Goal: Task Accomplishment & Management: Complete application form

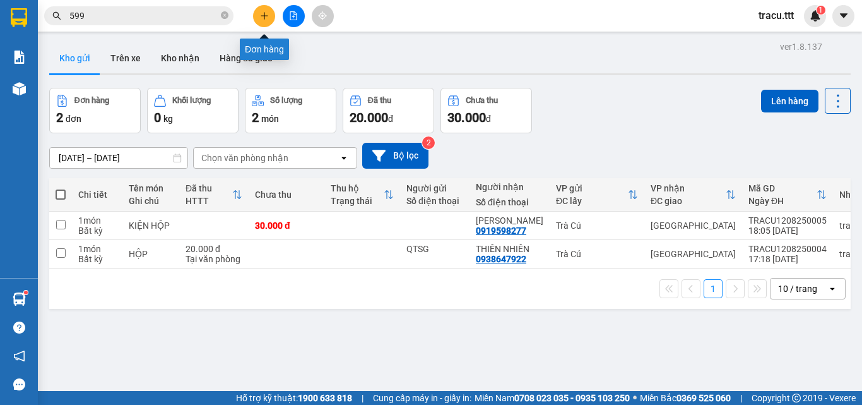
click at [260, 15] on icon "plus" at bounding box center [264, 15] width 9 height 9
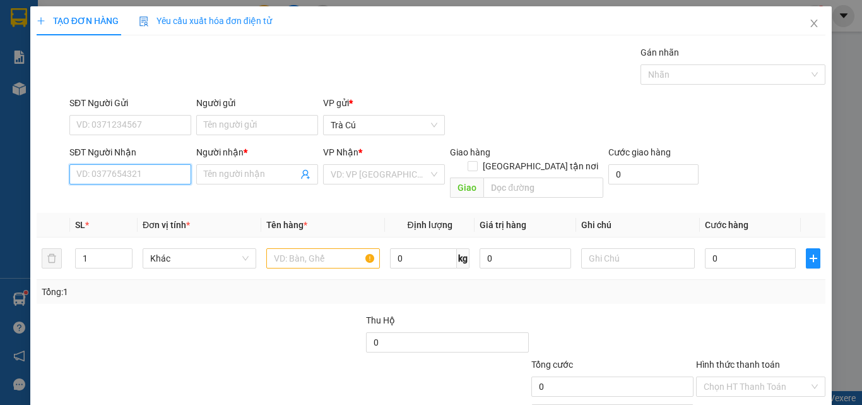
click at [145, 174] on input "SĐT Người Nhận" at bounding box center [130, 174] width 122 height 20
click at [134, 205] on div "0943511460 - NAM" at bounding box center [129, 199] width 121 height 20
type input "0943511460"
type input "NAM"
type input "0943511460"
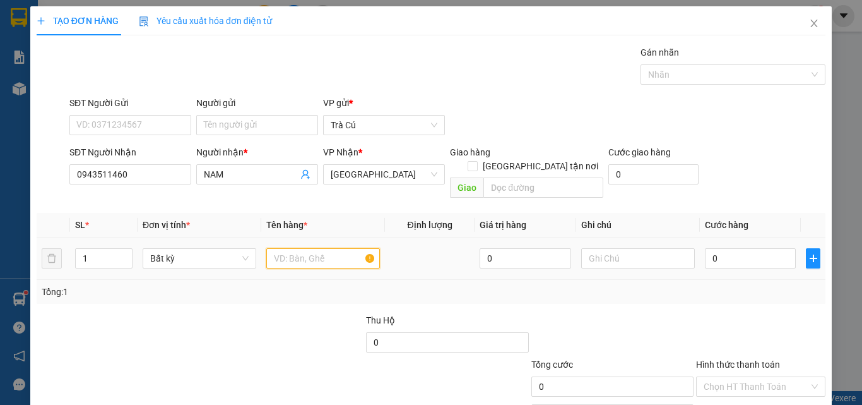
click at [299, 248] on input "text" at bounding box center [323, 258] width 114 height 20
type input "THX"
click at [740, 248] on input "0" at bounding box center [750, 258] width 91 height 20
type input "4"
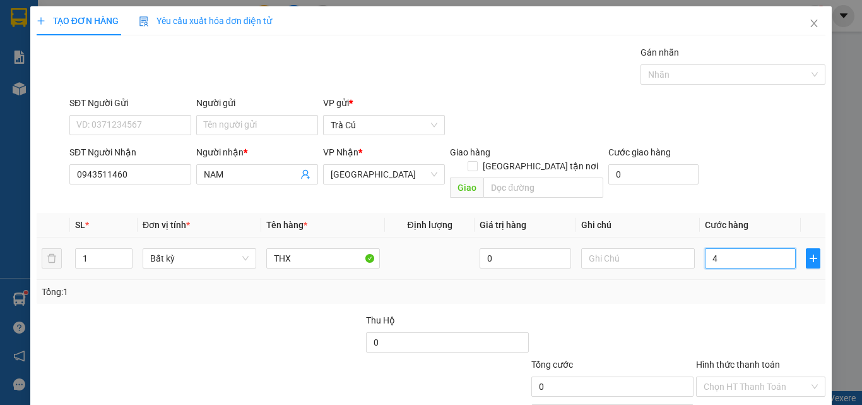
type input "4"
type input "40"
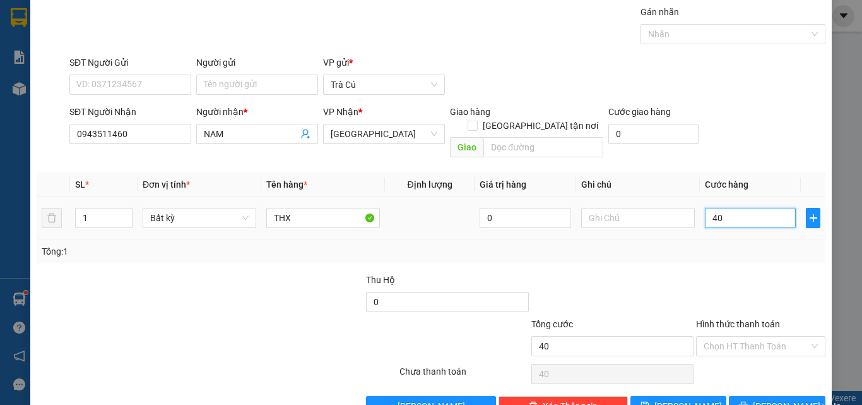
scroll to position [63, 0]
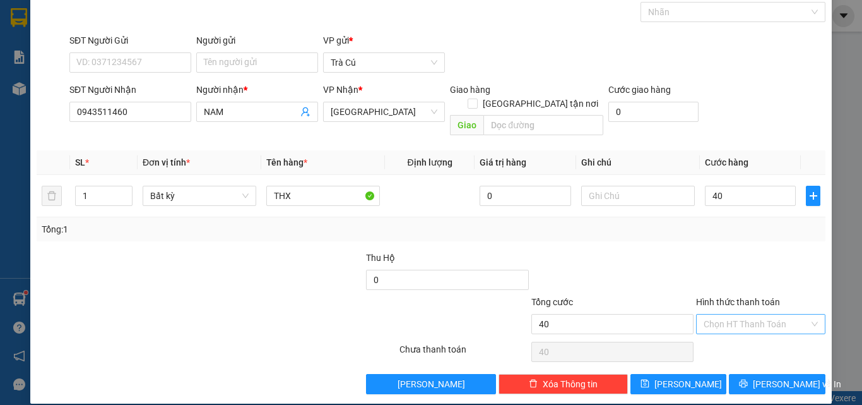
click at [742, 314] on input "Hình thức thanh toán" at bounding box center [756, 323] width 105 height 19
type input "40.000"
click at [743, 330] on div "Tại văn phòng" at bounding box center [753, 335] width 113 height 14
type input "0"
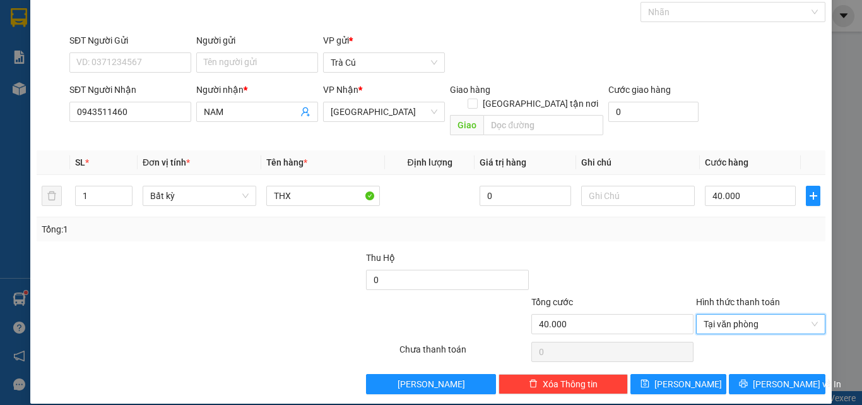
click at [766, 381] on div "TẠO ĐƠN HÀNG Yêu cầu xuất hóa đơn điện tử Transit Pickup Surcharge Ids Transit …" at bounding box center [431, 174] width 802 height 460
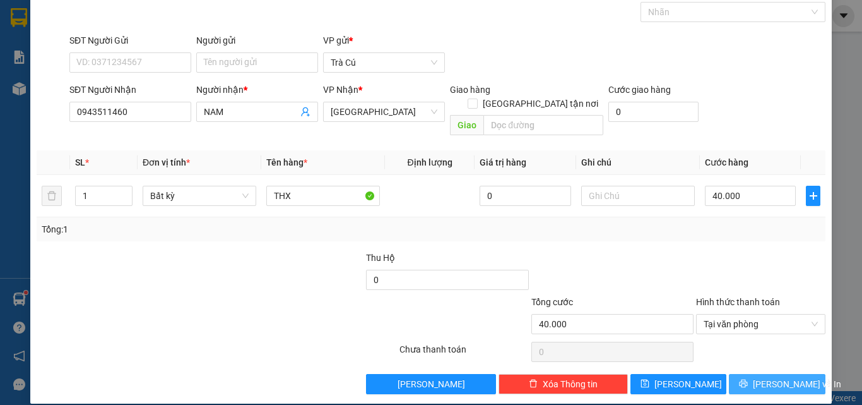
click at [770, 377] on span "[PERSON_NAME] và In" at bounding box center [797, 384] width 88 height 14
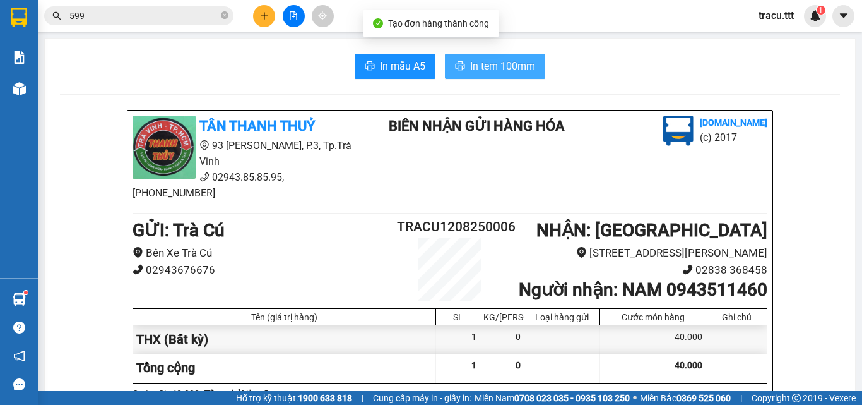
click at [469, 76] on button "In tem 100mm" at bounding box center [495, 66] width 100 height 25
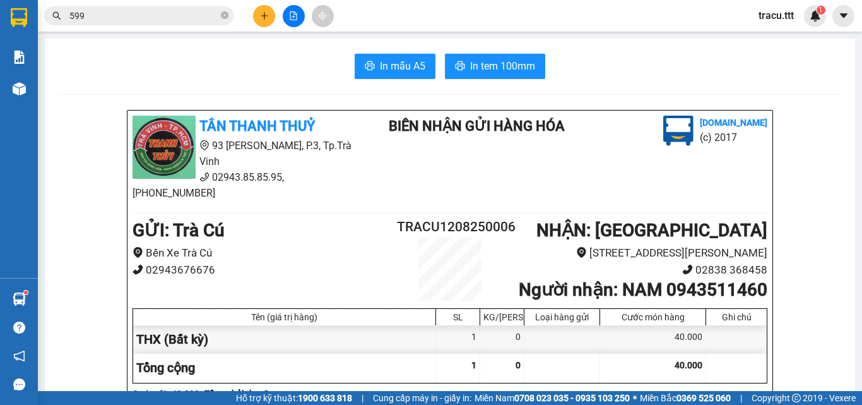
click at [266, 20] on button at bounding box center [264, 16] width 22 height 22
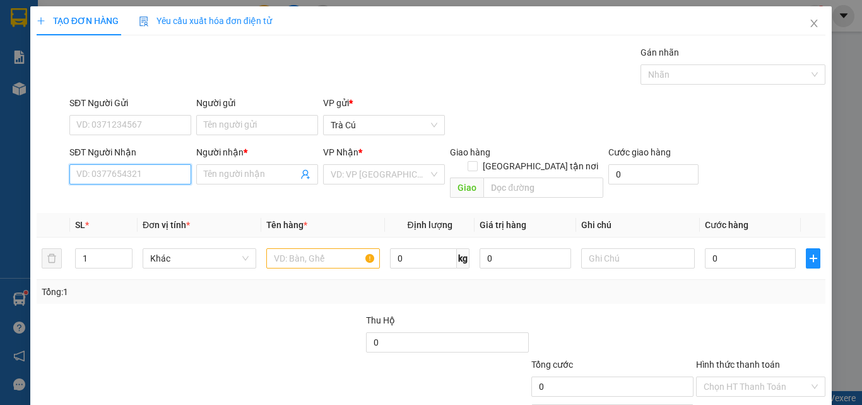
click at [171, 169] on input "SĐT Người Nhận" at bounding box center [130, 174] width 122 height 20
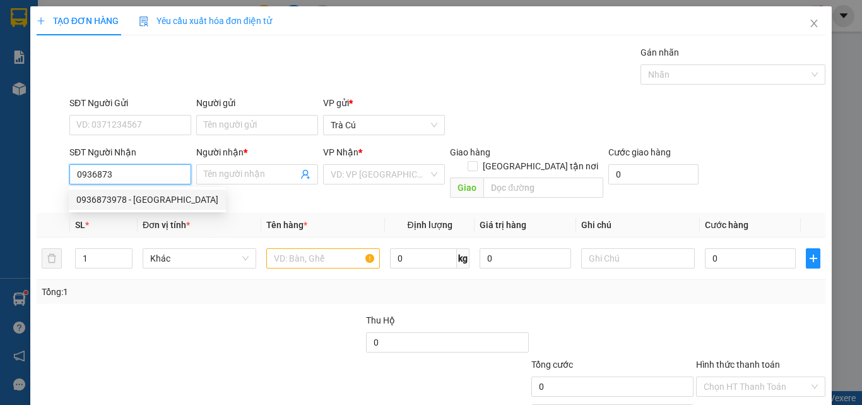
drag, startPoint x: 167, startPoint y: 194, endPoint x: 296, endPoint y: 271, distance: 150.6
click at [167, 195] on div "0936873978 - [GEOGRAPHIC_DATA]" at bounding box center [147, 200] width 142 height 14
type input "0936873978"
type input "LAB HOÀI ANH"
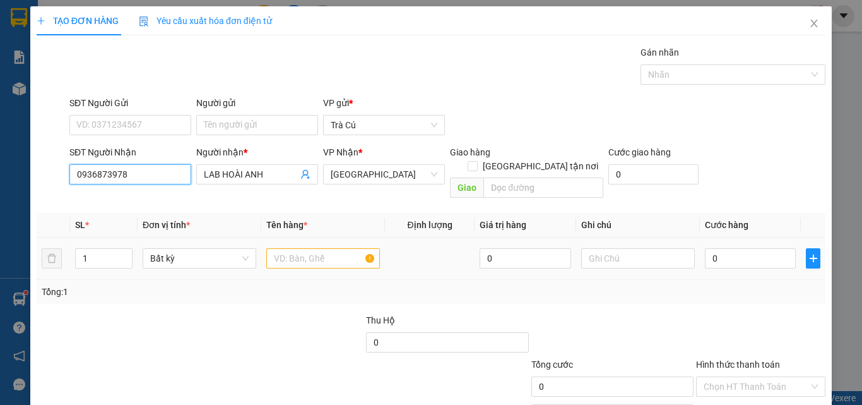
type input "0936873978"
click at [339, 248] on input "text" at bounding box center [323, 258] width 114 height 20
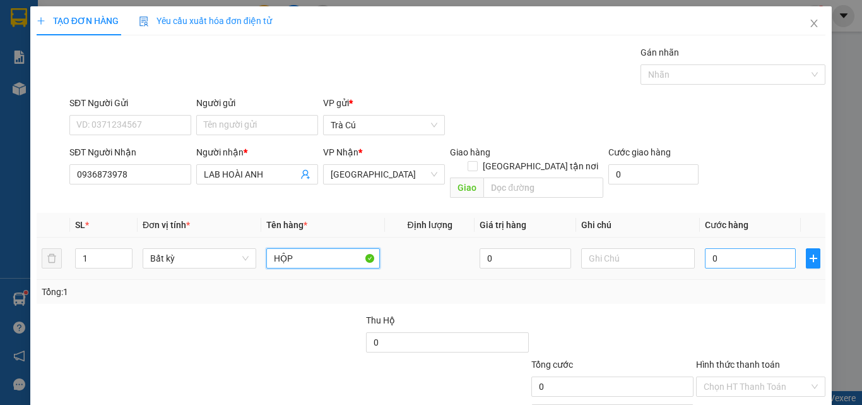
type input "HỘP"
click at [760, 248] on input "0" at bounding box center [750, 258] width 91 height 20
type input "2"
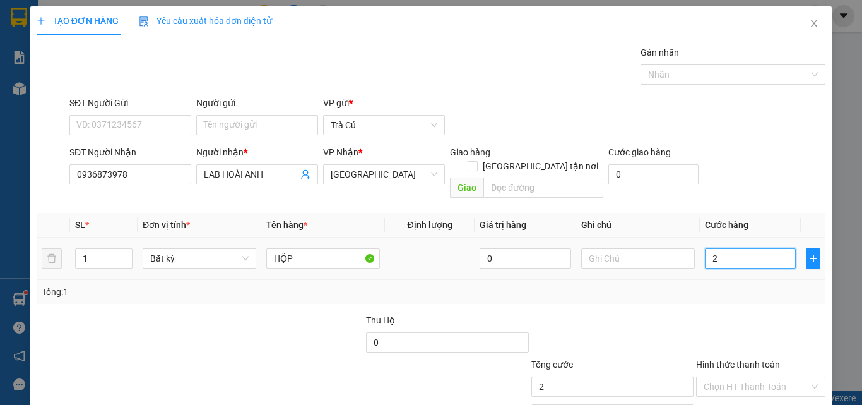
type input "20"
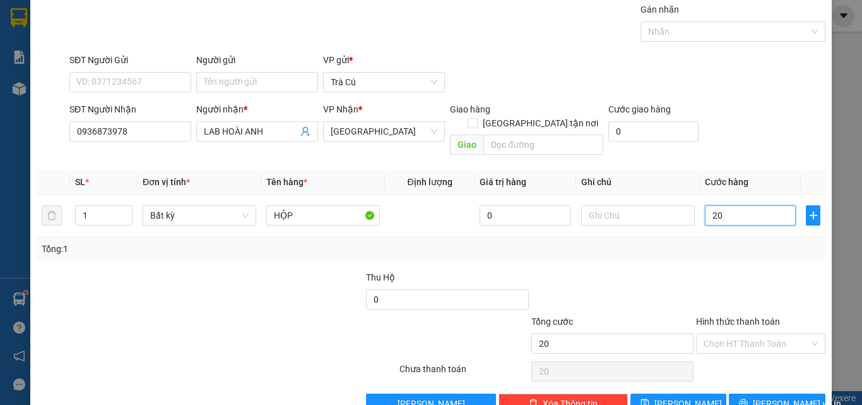
scroll to position [63, 0]
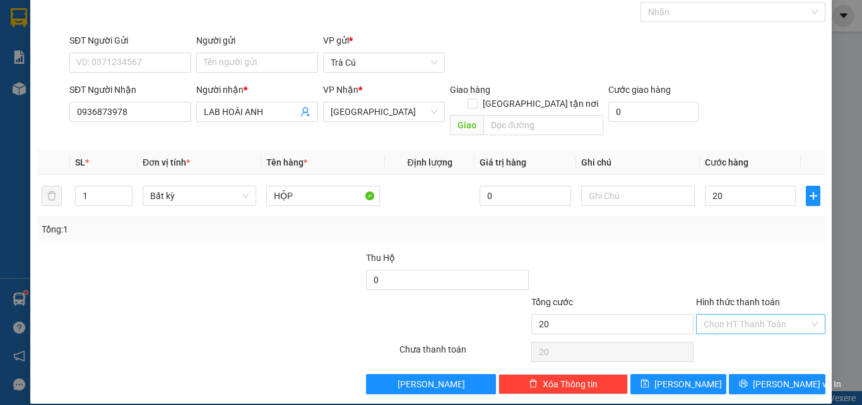
click at [762, 314] on input "Hình thức thanh toán" at bounding box center [756, 323] width 105 height 19
type input "20.000"
click at [761, 329] on div "Tại văn phòng" at bounding box center [753, 335] width 113 height 14
type input "0"
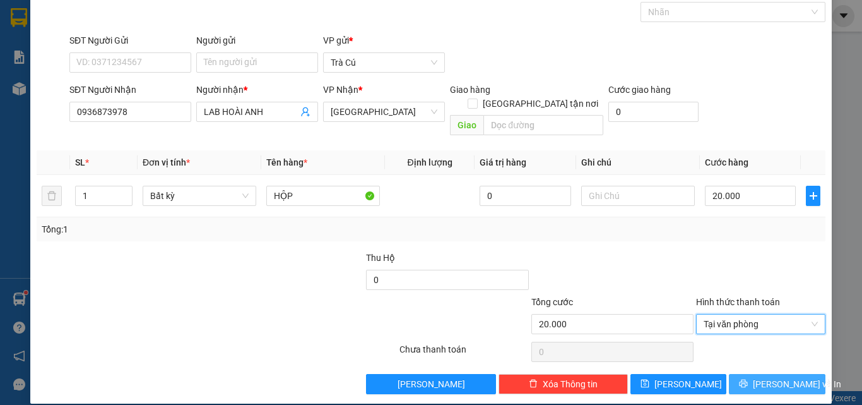
click at [766, 374] on button "[PERSON_NAME] và In" at bounding box center [777, 384] width 97 height 20
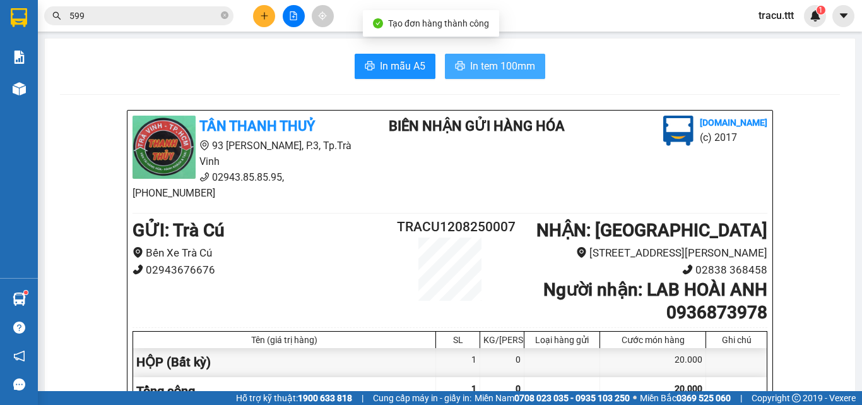
click at [503, 71] on span "In tem 100mm" at bounding box center [502, 66] width 65 height 16
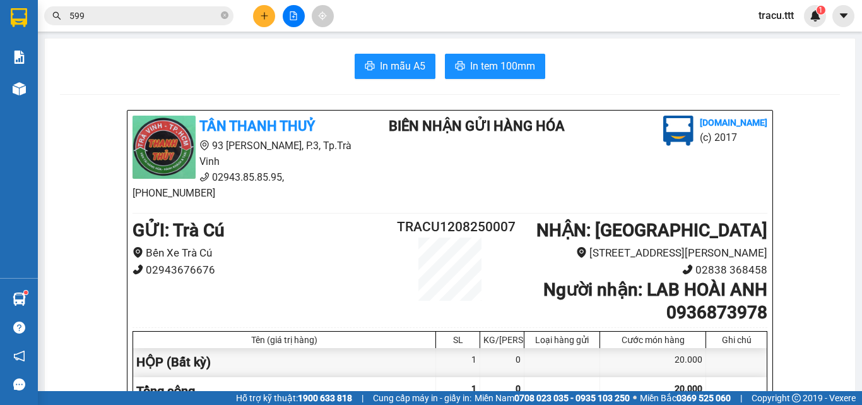
click at [258, 11] on button at bounding box center [264, 16] width 22 height 22
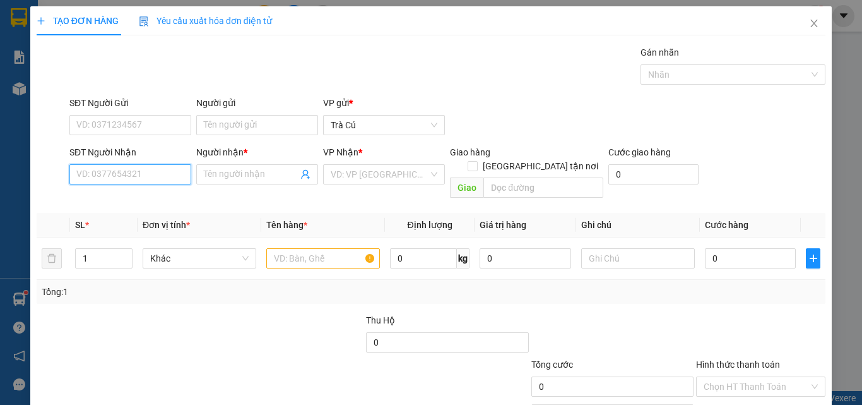
click at [148, 179] on input "SĐT Người Nhận" at bounding box center [130, 174] width 122 height 20
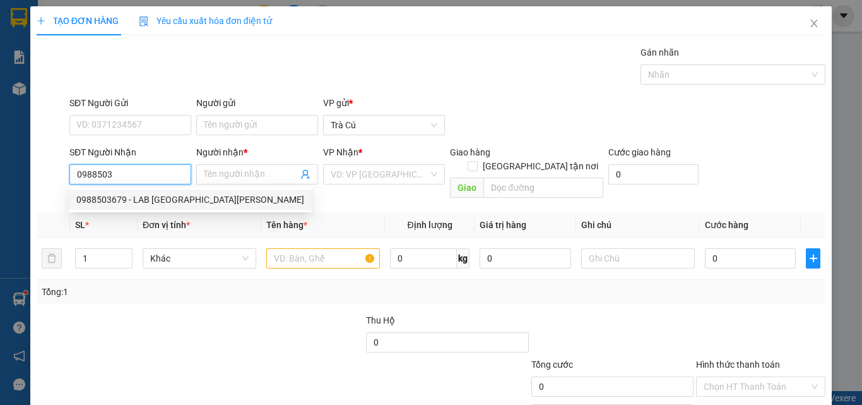
click at [151, 207] on div "0988503679 - LAB [GEOGRAPHIC_DATA][PERSON_NAME]" at bounding box center [190, 199] width 243 height 20
type input "0988503679"
type input "LAB MỸ Á"
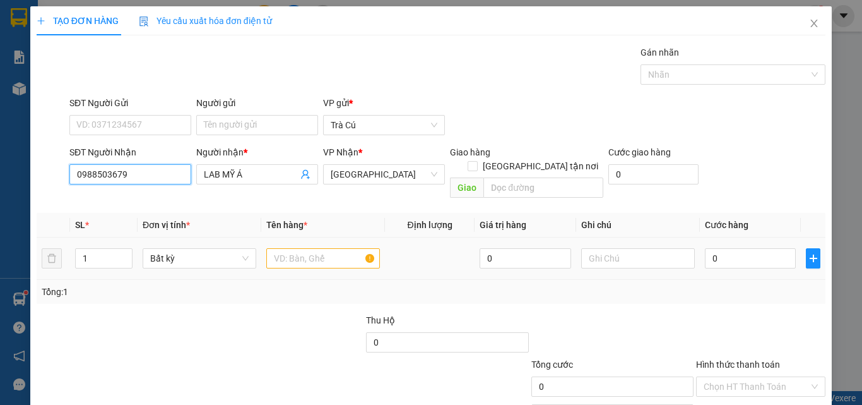
type input "0988503679"
click at [291, 248] on input "text" at bounding box center [323, 258] width 114 height 20
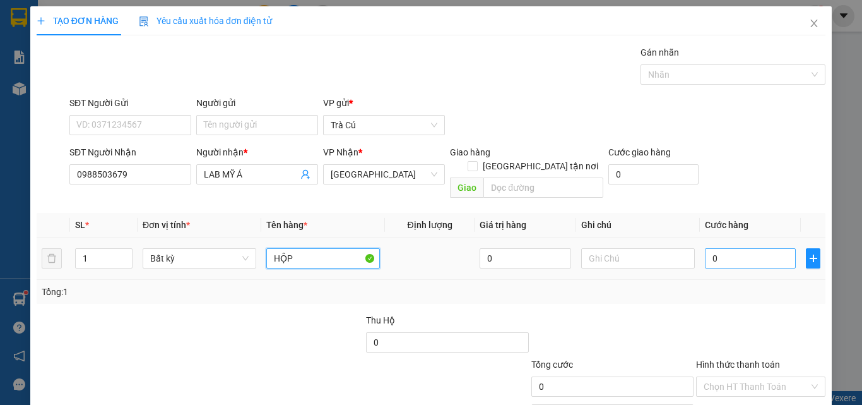
type input "HỘP"
click at [736, 248] on input "0" at bounding box center [750, 258] width 91 height 20
type input "2"
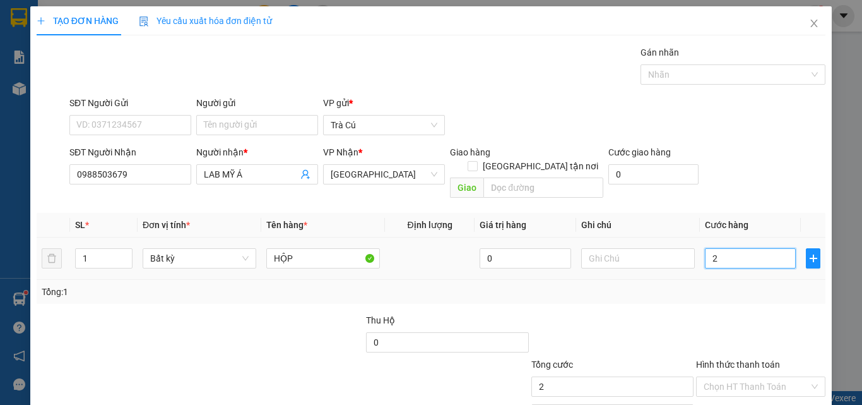
type input "20"
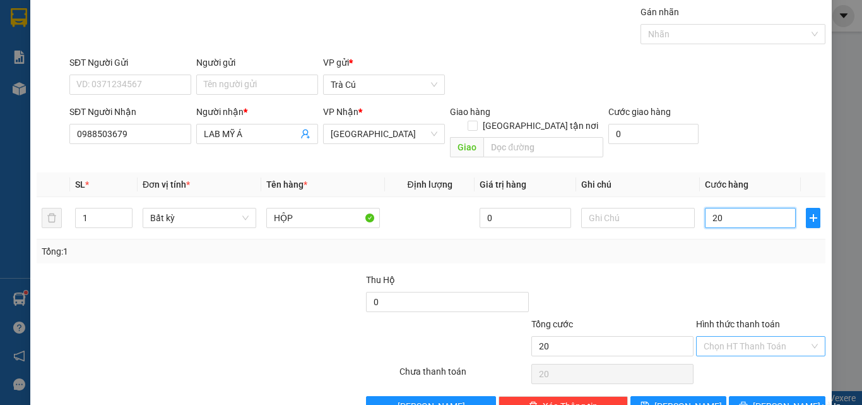
scroll to position [63, 0]
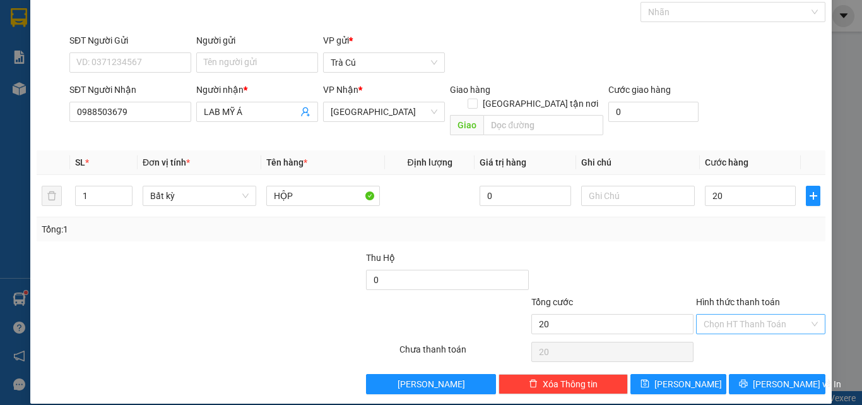
type input "20.000"
click at [786, 314] on input "Hình thức thanh toán" at bounding box center [756, 323] width 105 height 19
click at [751, 339] on div "Tại văn phòng" at bounding box center [753, 335] width 113 height 14
type input "0"
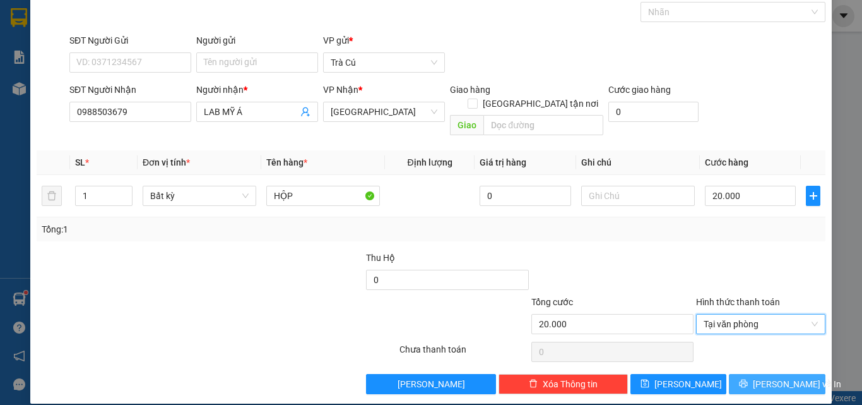
click at [743, 374] on button "[PERSON_NAME] và In" at bounding box center [777, 384] width 97 height 20
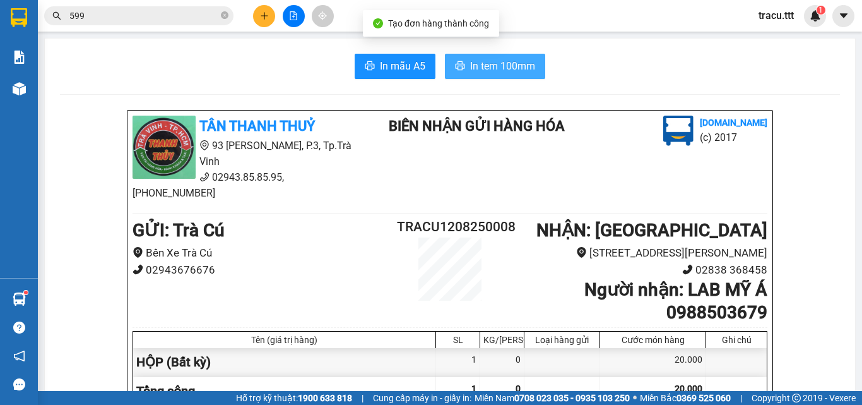
click at [520, 68] on span "In tem 100mm" at bounding box center [502, 66] width 65 height 16
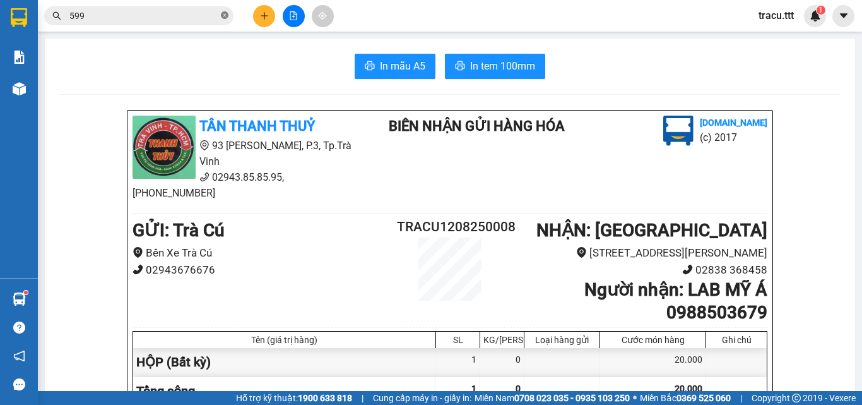
click at [222, 13] on icon "close-circle" at bounding box center [225, 15] width 8 height 8
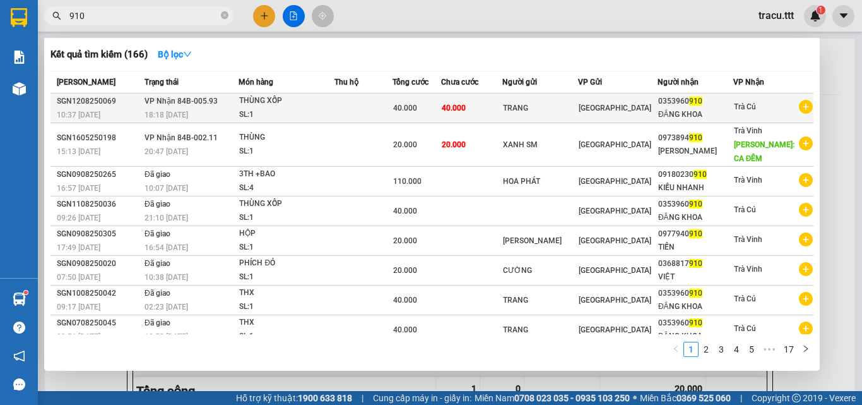
type input "910"
click at [578, 110] on div "TRANG" at bounding box center [540, 108] width 75 height 13
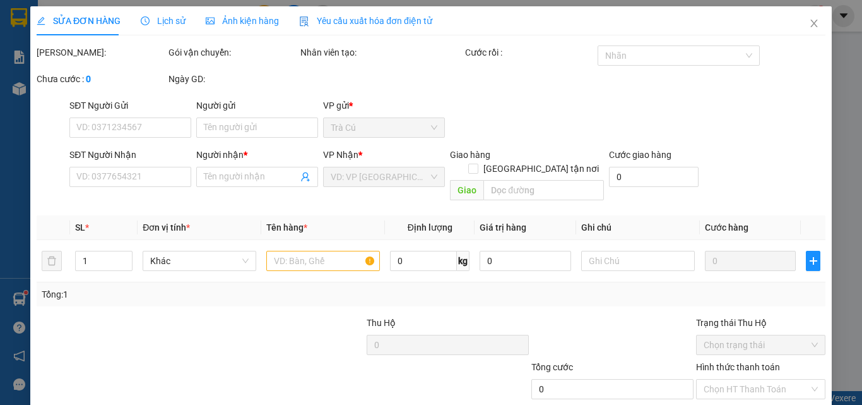
type input "TRANG"
type input "0353960910"
type input "ĐĂNG KHOA"
type input "40.000"
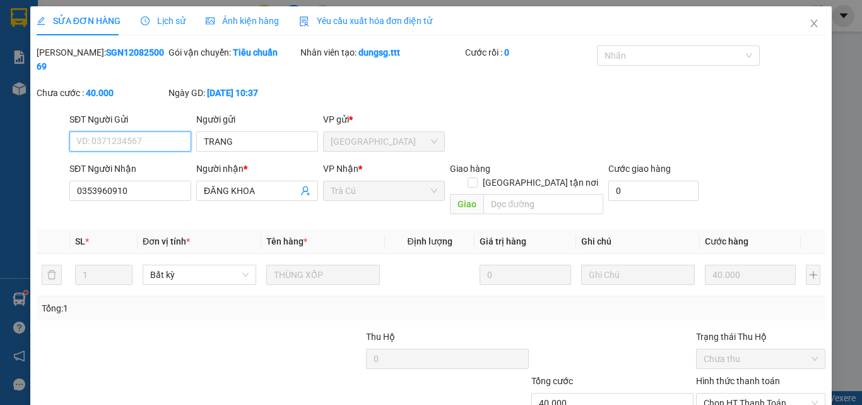
scroll to position [59, 0]
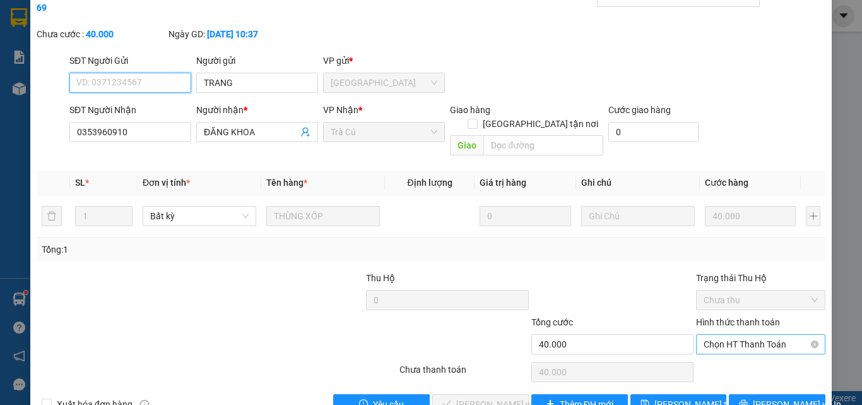
click at [722, 335] on span "Chọn HT Thanh Toán" at bounding box center [761, 344] width 114 height 19
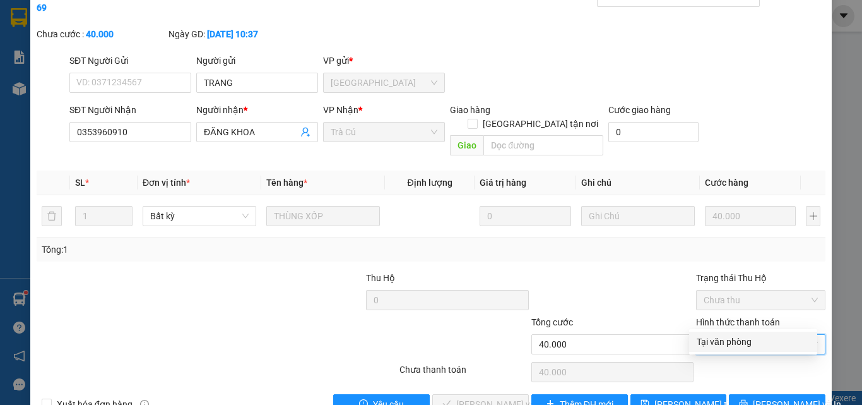
click at [723, 343] on div "Tại văn phòng" at bounding box center [753, 342] width 113 height 14
type input "0"
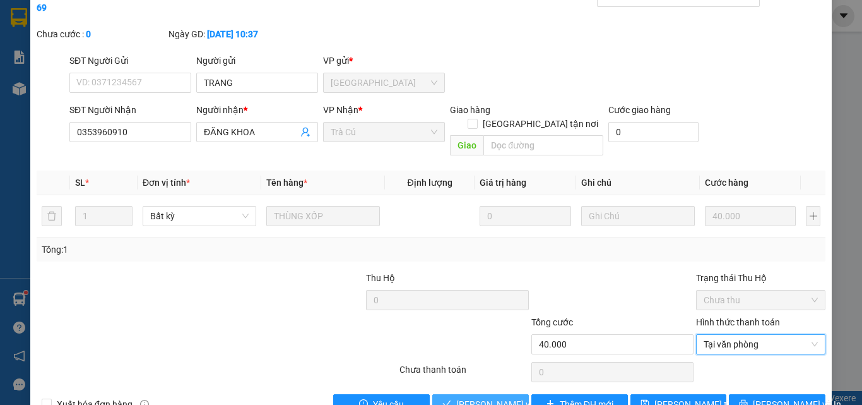
click at [491, 397] on span "[PERSON_NAME] và Giao hàng" at bounding box center [516, 404] width 121 height 14
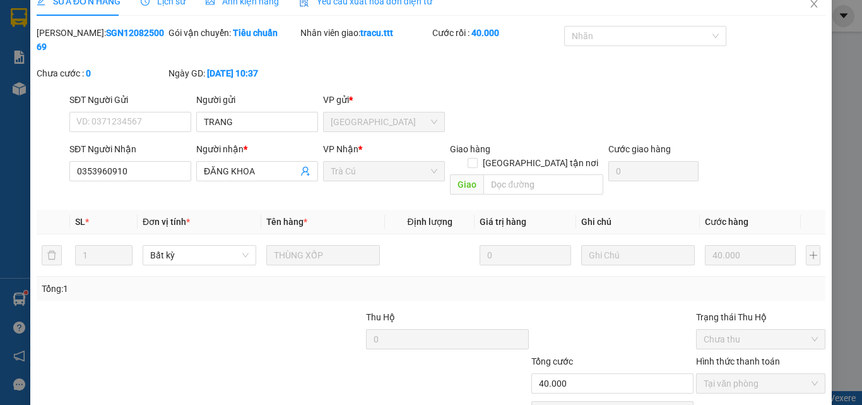
scroll to position [0, 0]
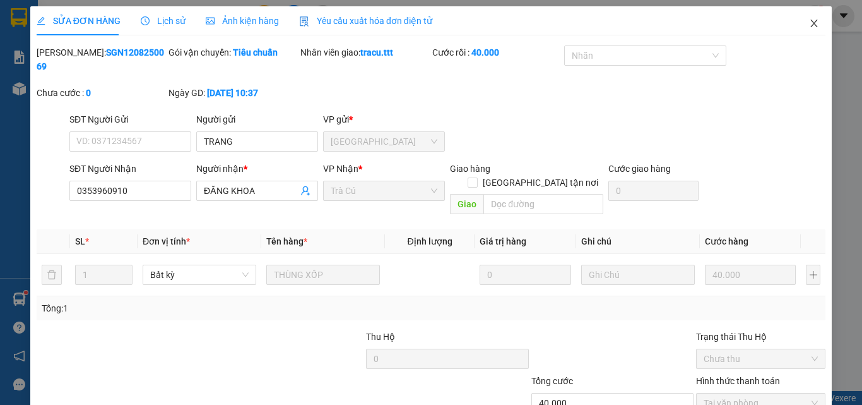
click at [809, 23] on icon "close" at bounding box center [814, 23] width 10 height 10
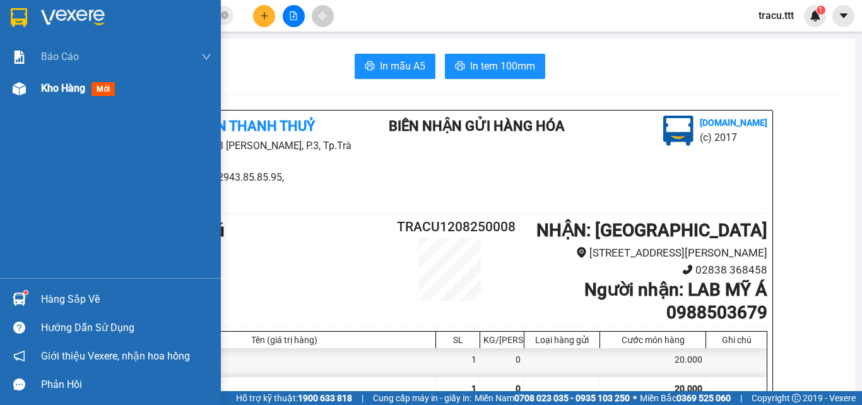
click at [52, 97] on div "Kho hàng mới" at bounding box center [126, 89] width 170 height 32
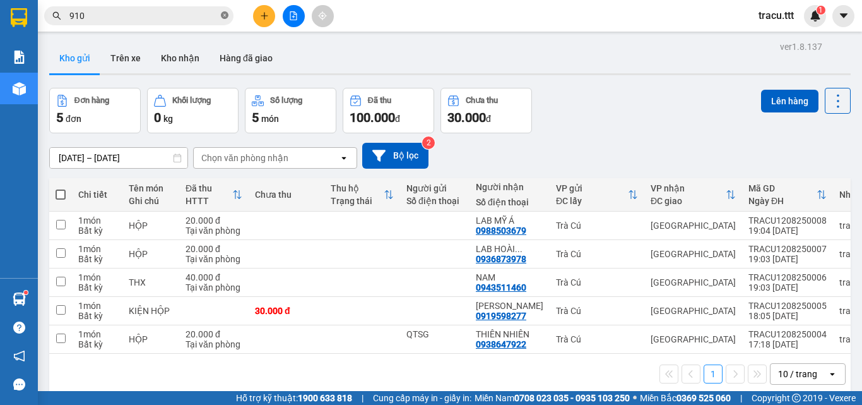
click at [222, 15] on icon "close-circle" at bounding box center [225, 15] width 8 height 8
